Goal: Transaction & Acquisition: Register for event/course

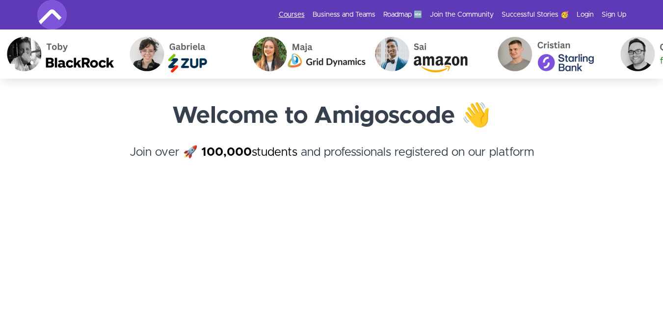
drag, startPoint x: 0, startPoint y: 0, endPoint x: 288, endPoint y: 15, distance: 288.0
click at [288, 15] on link "Courses" at bounding box center [292, 15] width 26 height 10
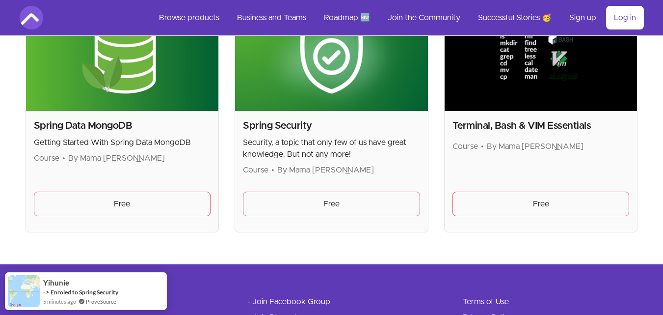
scroll to position [2697, 0]
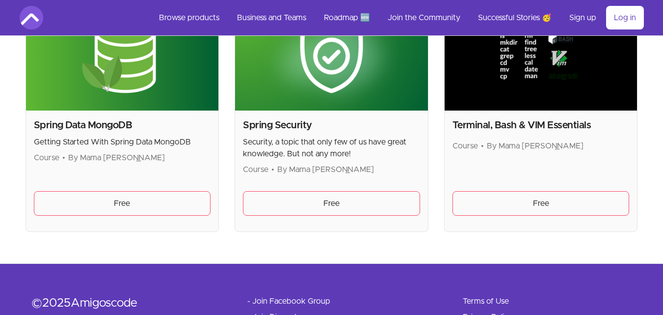
click at [329, 122] on h2 "Spring Security" at bounding box center [331, 125] width 177 height 14
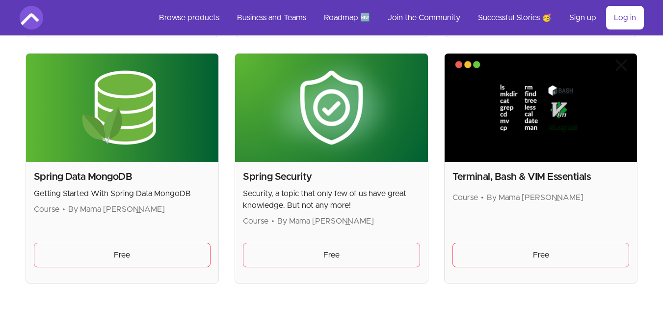
scroll to position [2645, 0]
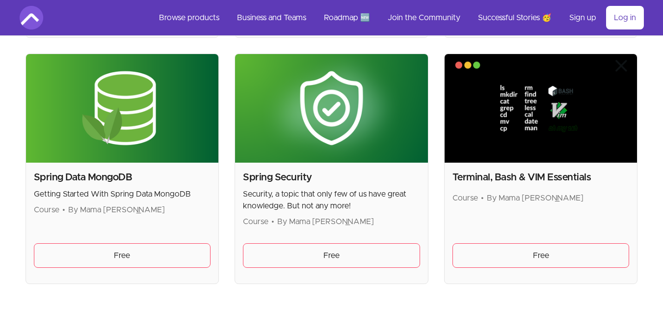
click at [329, 122] on img at bounding box center [331, 108] width 193 height 108
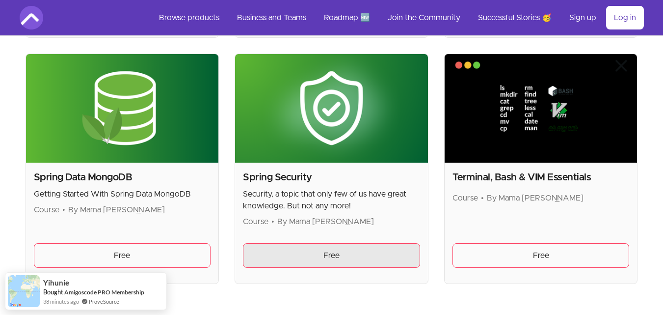
click at [283, 261] on link "Free" at bounding box center [331, 255] width 177 height 25
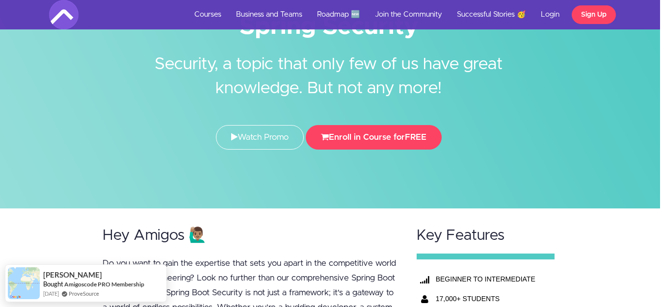
scroll to position [71, 3]
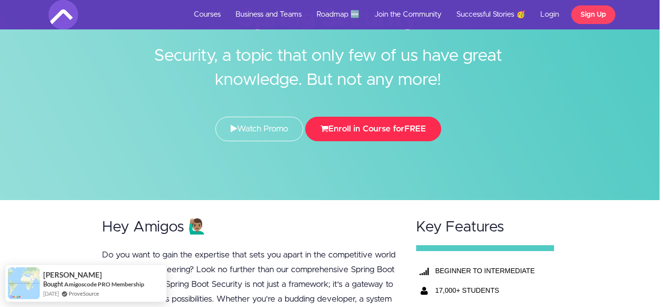
click at [385, 129] on button "Enroll in Course for FREE" at bounding box center [373, 129] width 136 height 25
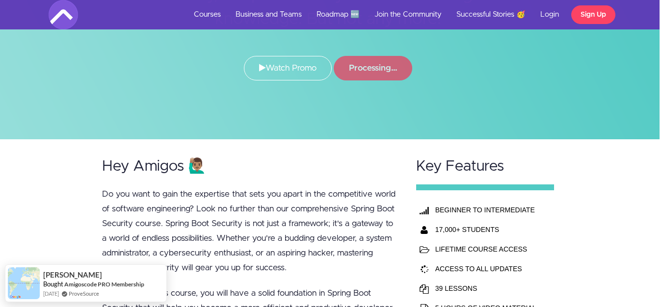
scroll to position [155, 3]
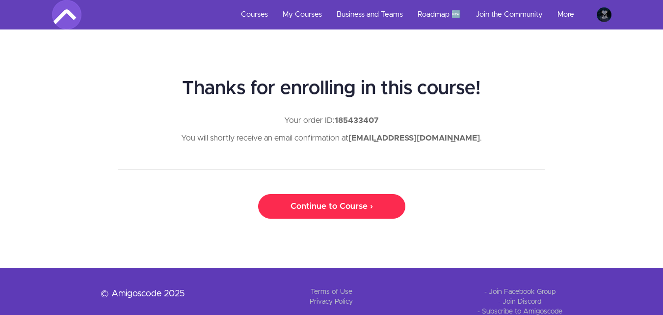
click at [312, 204] on link "Continue to Course ›" at bounding box center [331, 206] width 147 height 25
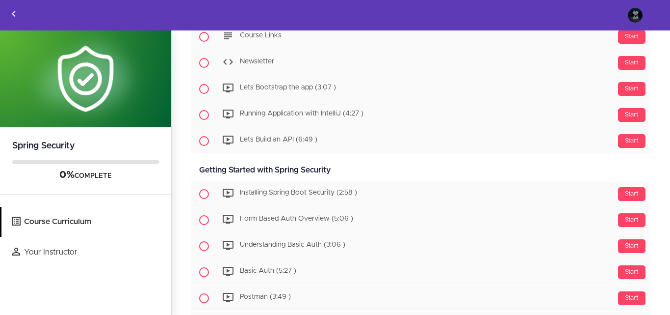
scroll to position [178, 0]
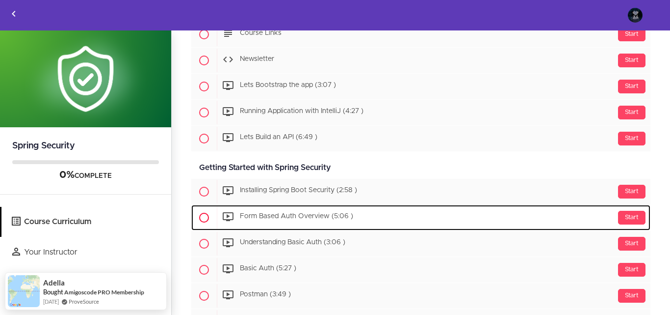
click at [294, 219] on span "Form Based Auth Overview (5:06 )" at bounding box center [296, 216] width 113 height 7
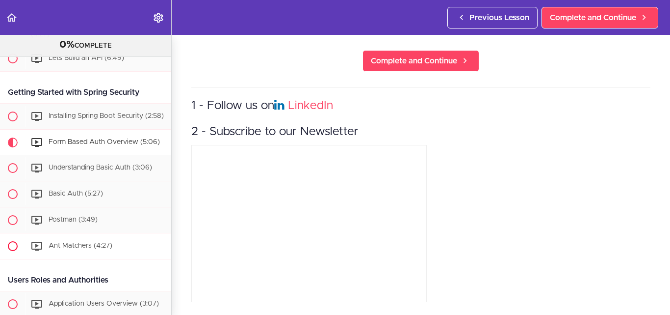
scroll to position [240, 0]
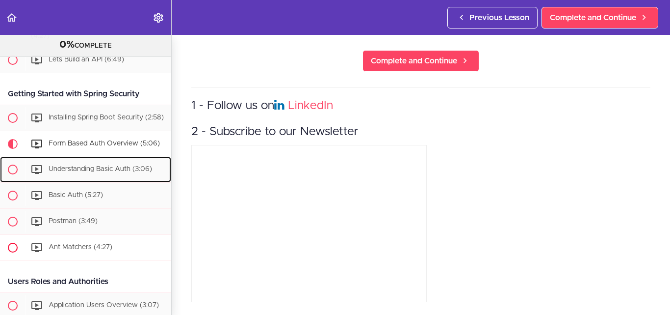
click at [82, 180] on div "Understanding Basic Auth (3:06)" at bounding box center [99, 169] width 146 height 22
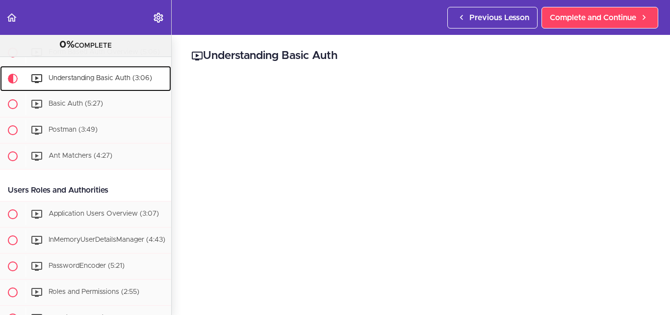
scroll to position [332, 0]
click at [80, 105] on div "Basic Auth (5:27)" at bounding box center [99, 104] width 146 height 22
